Goal: Navigation & Orientation: Find specific page/section

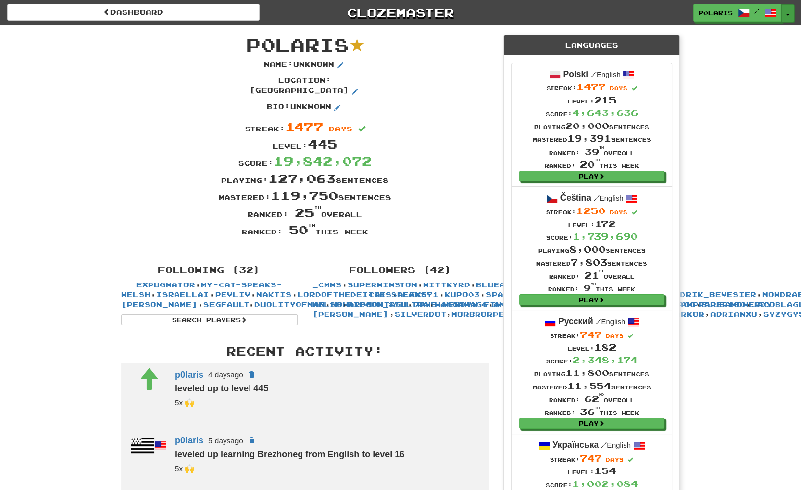
click at [789, 13] on button "Toggle Dropdown" at bounding box center [787, 13] width 13 height 18
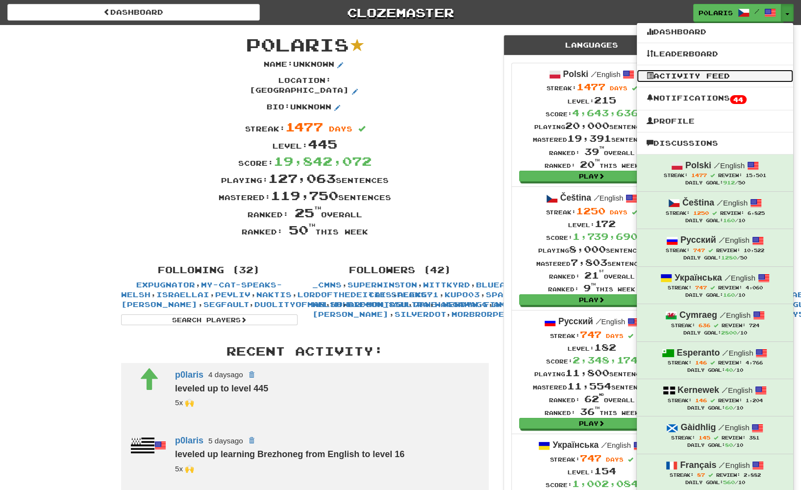
click at [679, 77] on link "Activity Feed" at bounding box center [715, 76] width 156 height 13
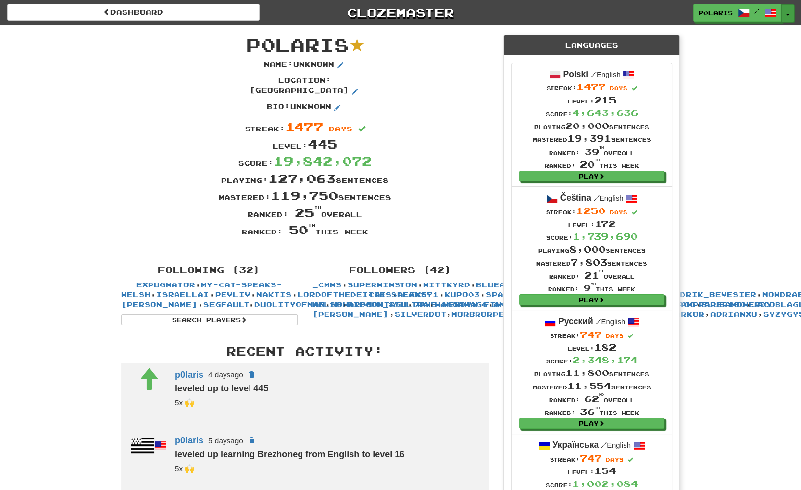
click at [786, 19] on button "Toggle Dropdown" at bounding box center [787, 13] width 13 height 18
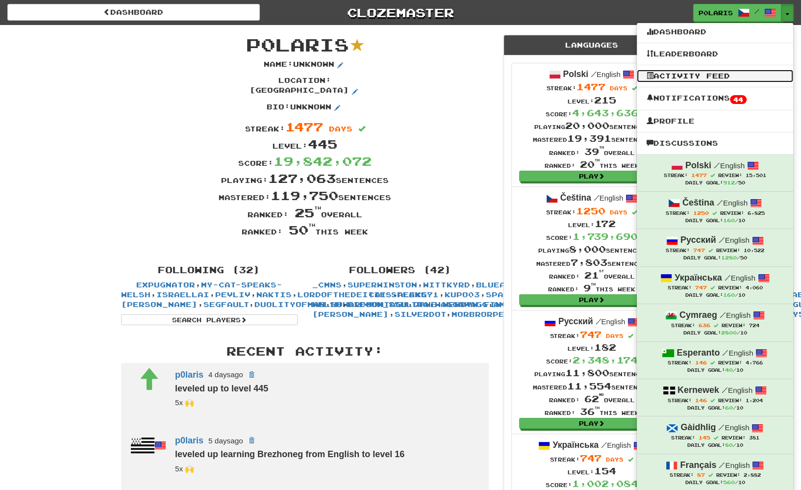
click at [696, 79] on link "Activity Feed" at bounding box center [715, 76] width 156 height 13
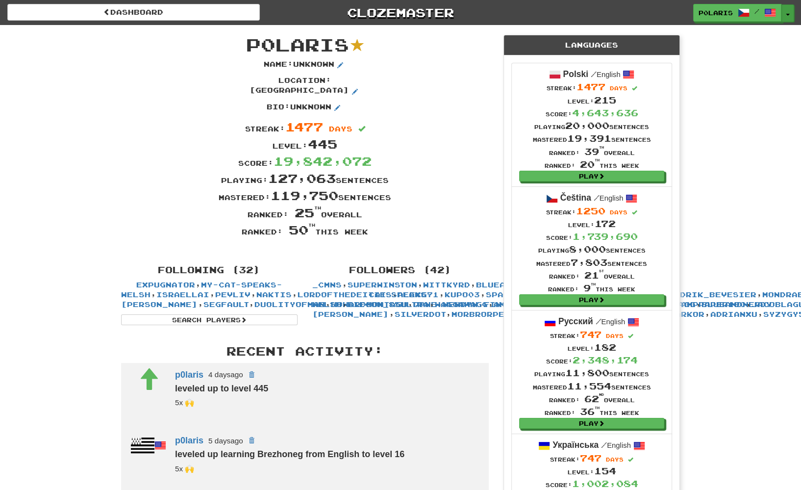
click at [788, 18] on button "Toggle Dropdown" at bounding box center [787, 13] width 13 height 18
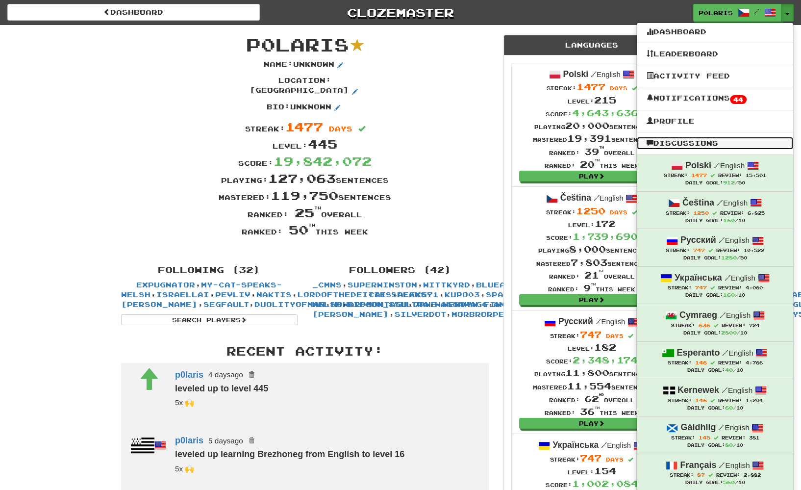
click at [700, 138] on link "Discussions" at bounding box center [715, 143] width 156 height 13
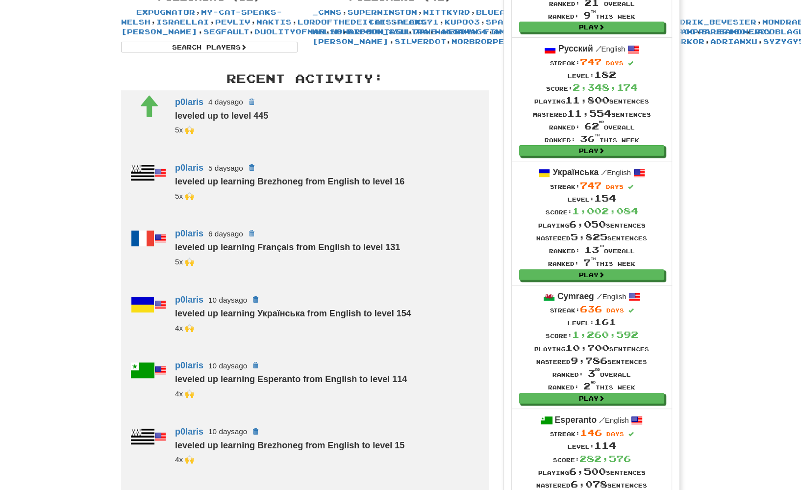
scroll to position [349, 0]
